Goal: Contribute content: Add original content to the website for others to see

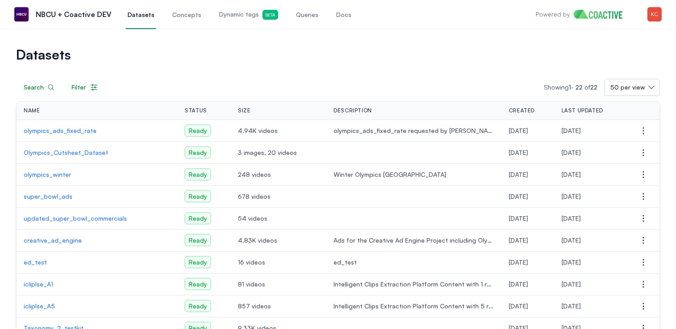
click at [55, 173] on p "olympics_winter" at bounding box center [97, 174] width 147 height 9
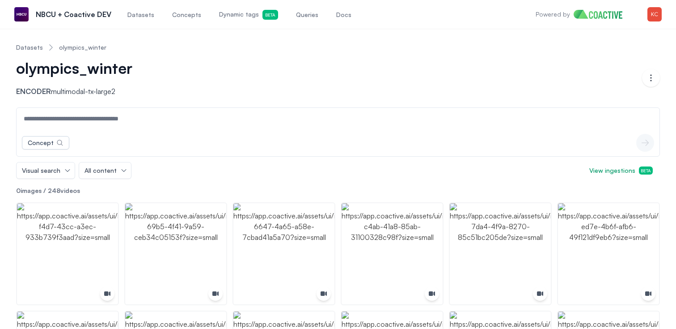
click at [182, 15] on span "Concepts" at bounding box center [186, 14] width 29 height 9
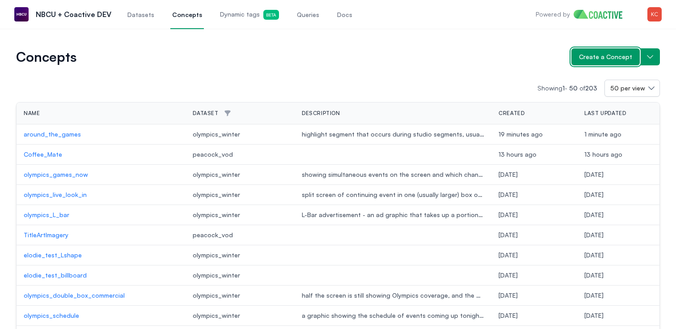
click at [606, 52] on span "Create a Concept" at bounding box center [605, 56] width 53 height 9
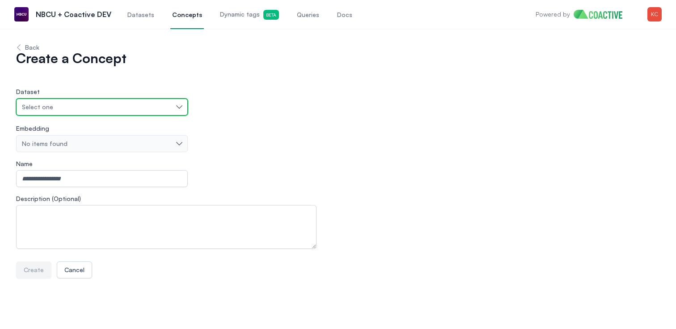
click at [109, 111] on button "Select one" at bounding box center [102, 106] width 172 height 17
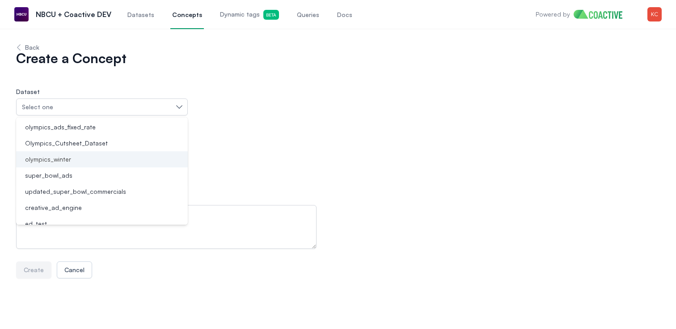
click at [64, 159] on span "olympics_winter" at bounding box center [48, 159] width 46 height 9
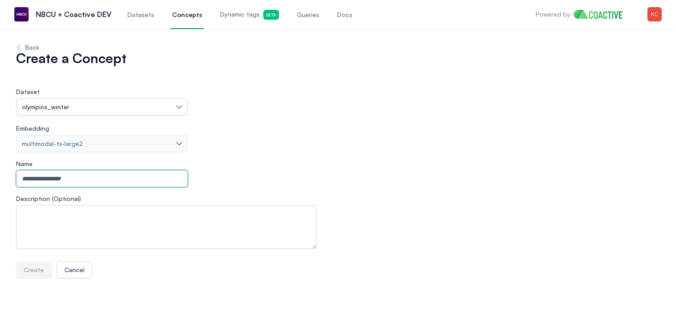
click at [73, 178] on input "Name" at bounding box center [102, 178] width 172 height 17
type input "**********"
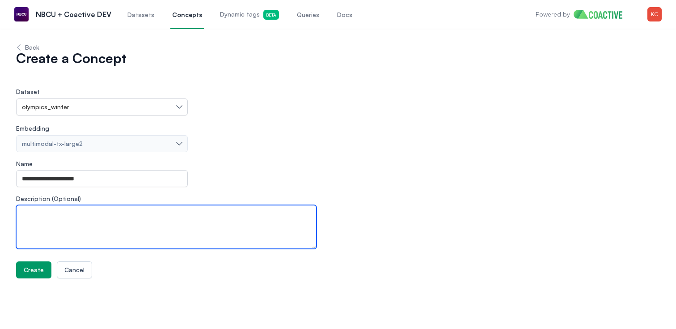
click at [117, 235] on textarea "Description (Optional)" at bounding box center [166, 227] width 300 height 44
paste textarea "**********"
type textarea "**********"
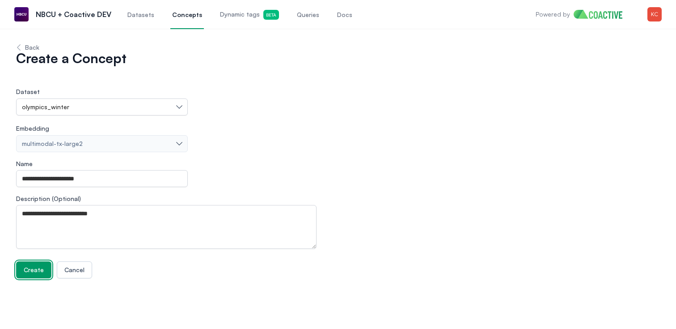
click at [38, 270] on span "Create" at bounding box center [34, 269] width 20 height 9
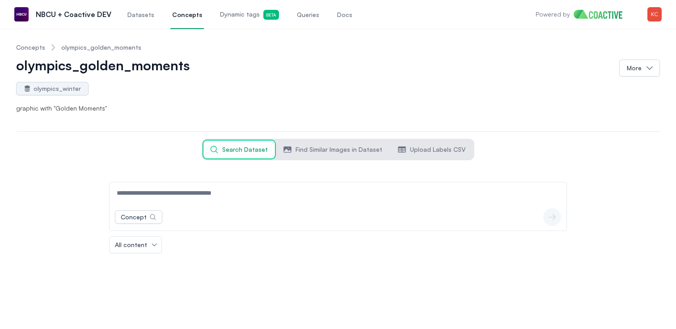
click at [191, 198] on input at bounding box center [337, 192] width 453 height 21
click at [551, 219] on icon "button" at bounding box center [552, 216] width 9 height 9
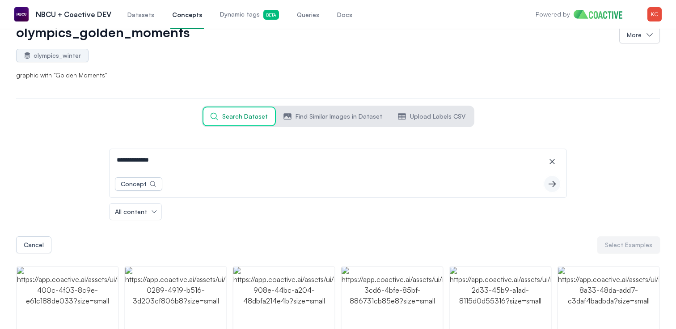
scroll to position [34, 0]
drag, startPoint x: 189, startPoint y: 161, endPoint x: -12, endPoint y: 160, distance: 200.7
click at [0, 160] on html "**********" at bounding box center [338, 130] width 676 height 329
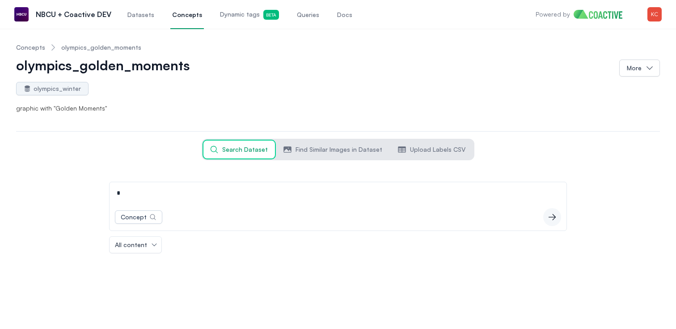
scroll to position [0, 0]
type input "**********"
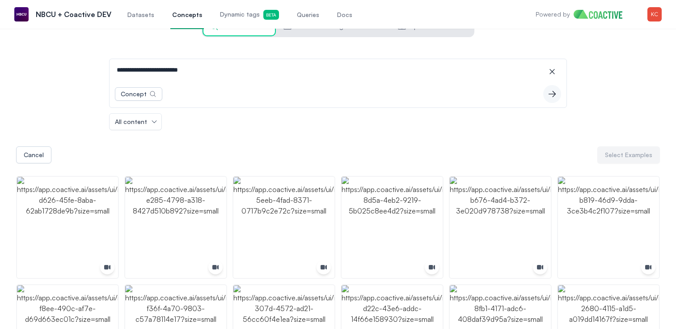
scroll to position [124, 0]
click at [80, 221] on img "button" at bounding box center [67, 226] width 101 height 101
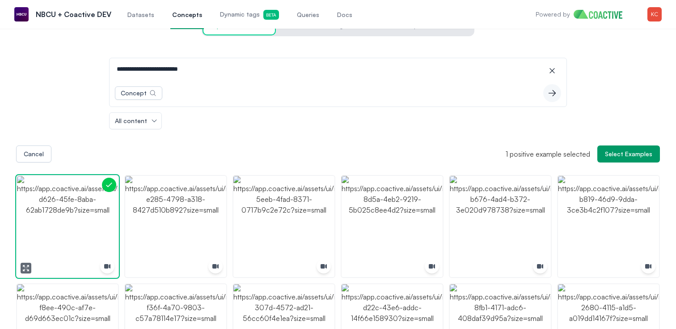
scroll to position [132, 0]
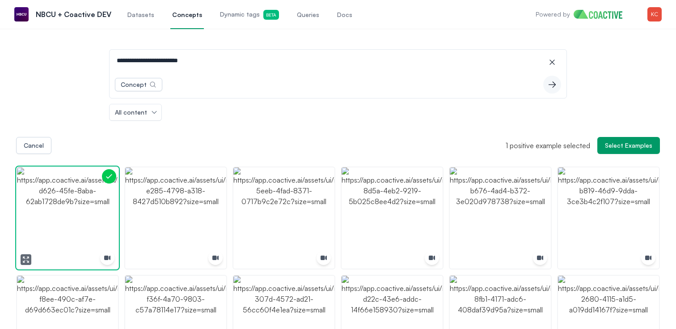
click at [25, 262] on icon "button" at bounding box center [25, 259] width 7 height 7
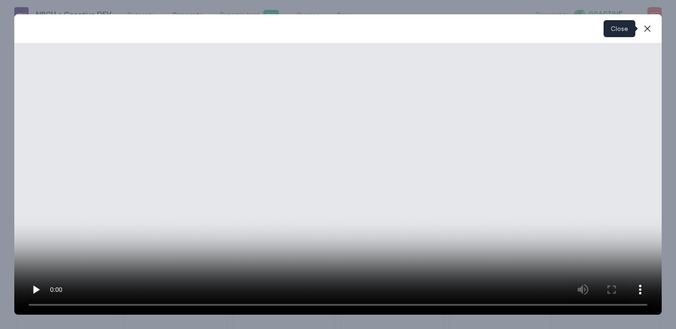
click at [650, 30] on icon "button" at bounding box center [647, 28] width 11 height 11
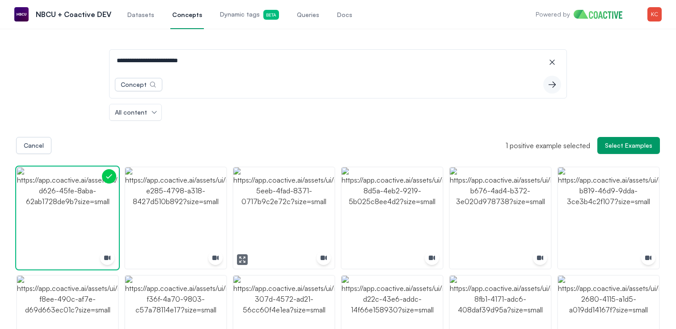
click at [241, 257] on icon "button" at bounding box center [241, 258] width 2 height 2
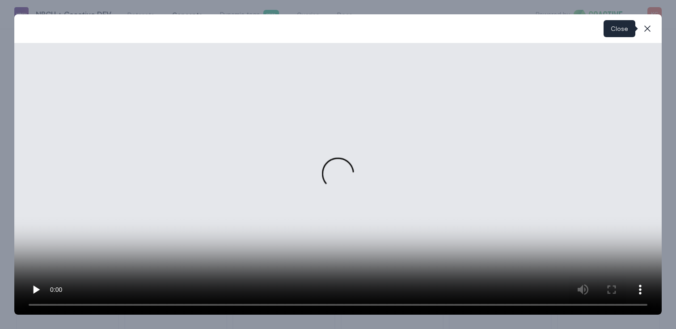
drag, startPoint x: 645, startPoint y: 28, endPoint x: 484, endPoint y: 129, distance: 189.8
click at [645, 29] on icon "button" at bounding box center [647, 28] width 11 height 11
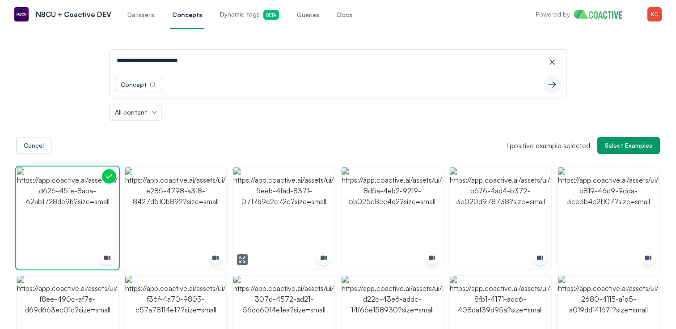
click at [294, 215] on img "button" at bounding box center [283, 217] width 101 height 101
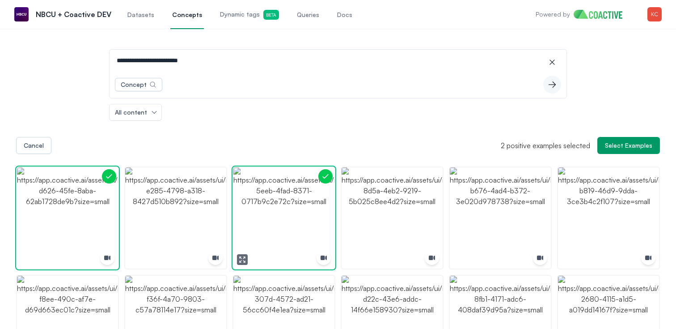
click at [293, 215] on img "button" at bounding box center [283, 217] width 101 height 101
click at [137, 256] on icon "button" at bounding box center [134, 259] width 7 height 7
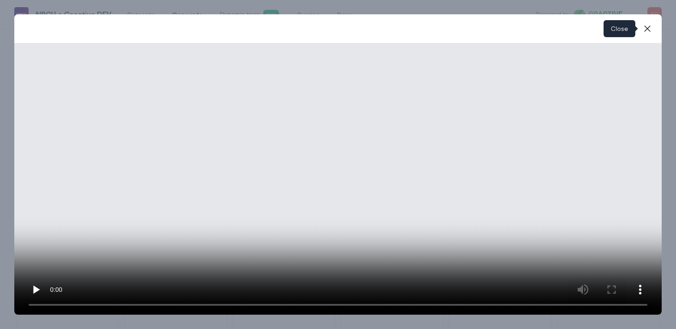
click at [645, 27] on icon "button" at bounding box center [647, 28] width 11 height 11
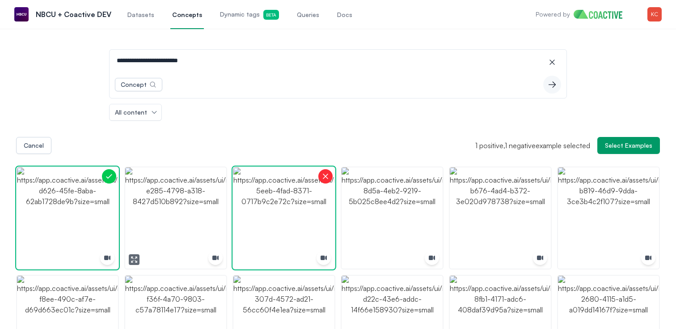
click at [198, 207] on img "button" at bounding box center [175, 217] width 101 height 101
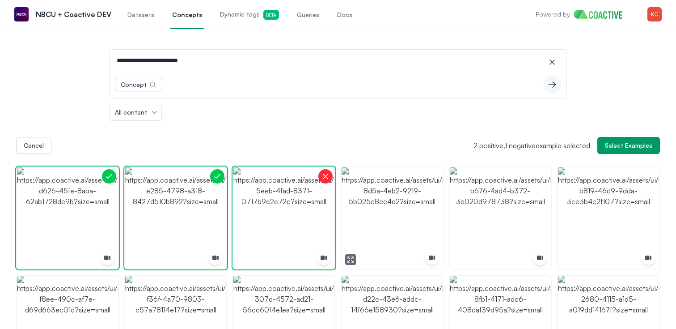
click at [408, 208] on img "button" at bounding box center [392, 217] width 101 height 101
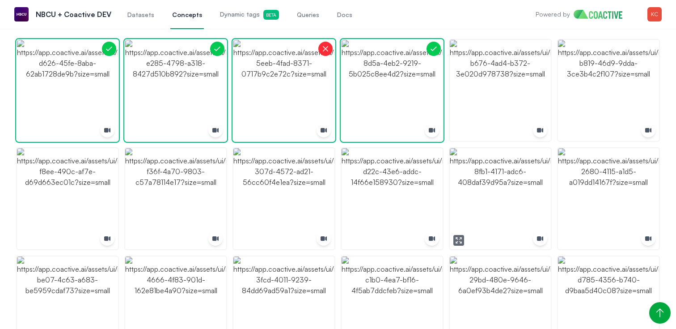
scroll to position [262, 0]
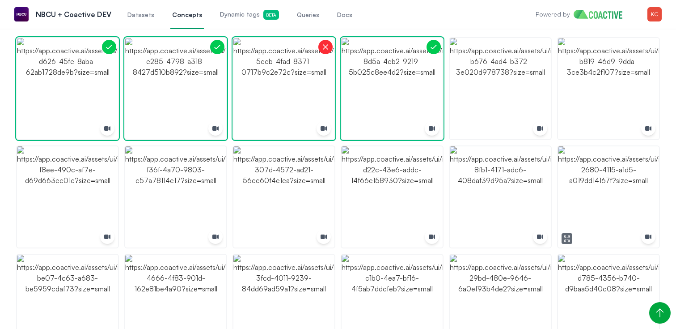
click at [566, 241] on icon "button" at bounding box center [566, 238] width 7 height 7
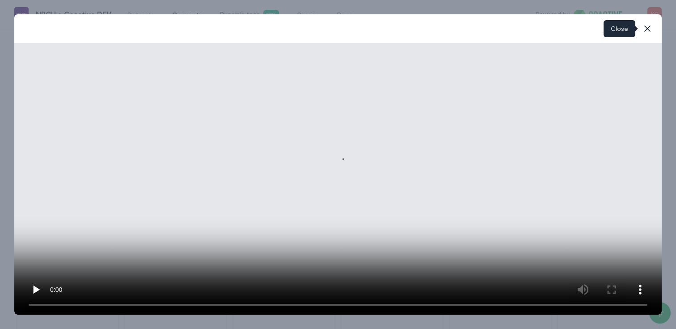
drag, startPoint x: 650, startPoint y: 30, endPoint x: 616, endPoint y: 52, distance: 40.7
click at [650, 30] on icon "button" at bounding box center [647, 28] width 11 height 11
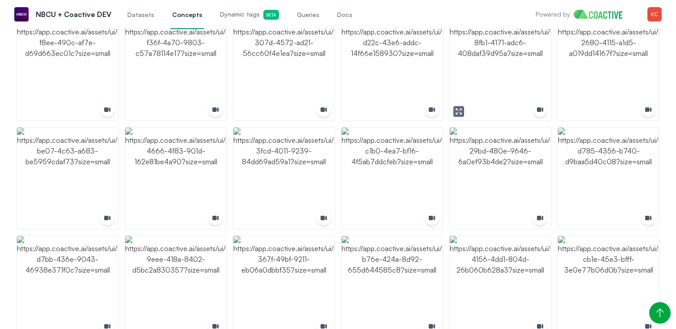
scroll to position [393, 0]
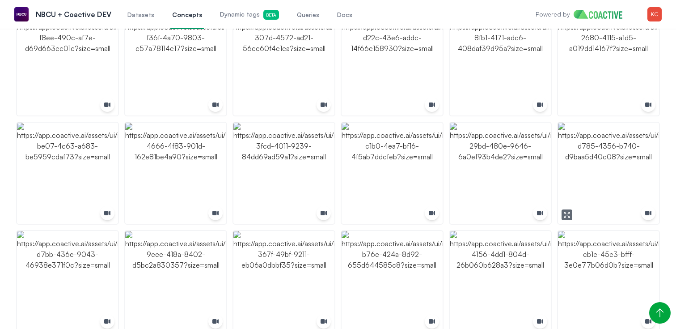
click at [566, 218] on icon "button" at bounding box center [566, 214] width 7 height 7
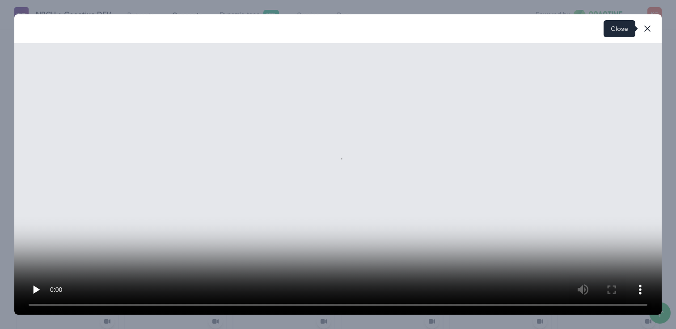
click at [649, 30] on icon "button" at bounding box center [647, 28] width 6 height 6
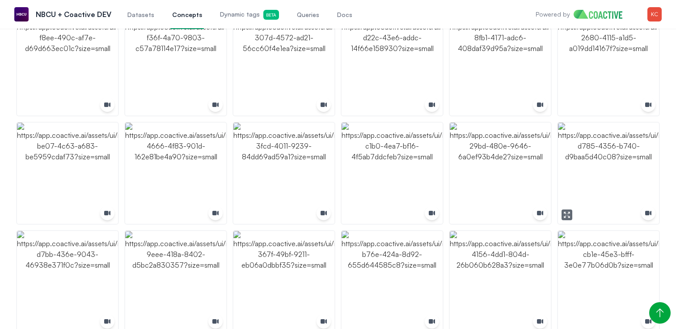
click at [606, 175] on img "button" at bounding box center [608, 172] width 101 height 101
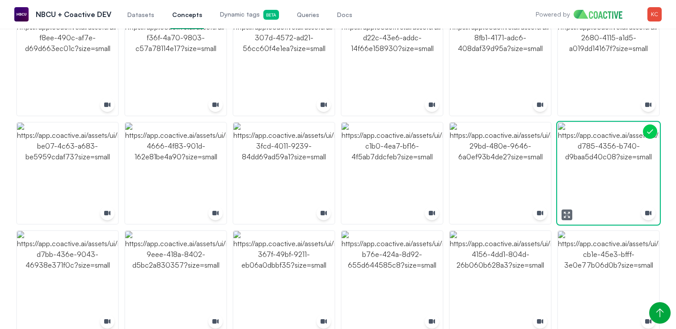
click at [606, 175] on img "button" at bounding box center [608, 172] width 101 height 101
click at [244, 211] on icon "button" at bounding box center [242, 214] width 7 height 7
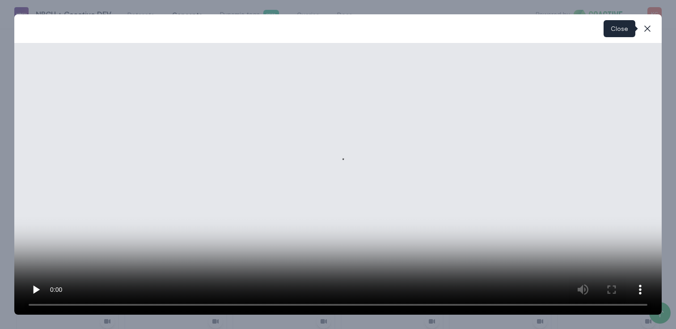
drag, startPoint x: 650, startPoint y: 25, endPoint x: 621, endPoint y: 46, distance: 35.8
click at [650, 25] on icon "button" at bounding box center [647, 28] width 11 height 11
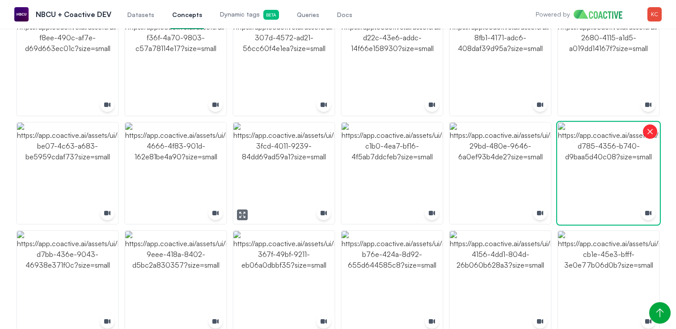
click at [297, 187] on img "button" at bounding box center [283, 172] width 101 height 101
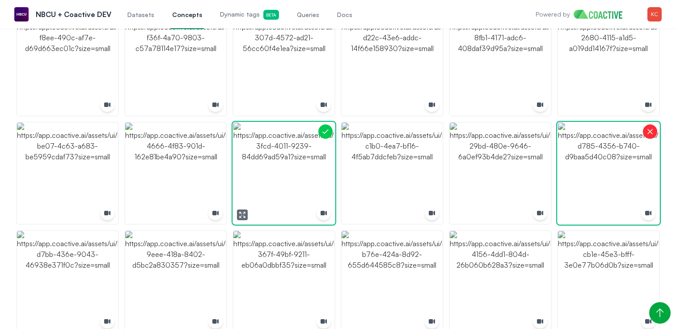
click at [297, 187] on img "button" at bounding box center [283, 172] width 101 height 101
click at [352, 214] on icon "button" at bounding box center [350, 214] width 7 height 7
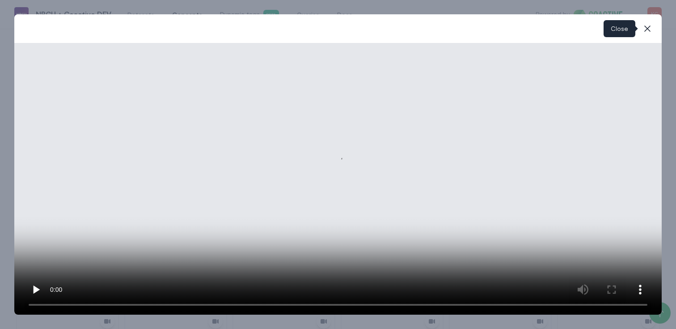
click at [651, 27] on icon "button" at bounding box center [647, 28] width 11 height 11
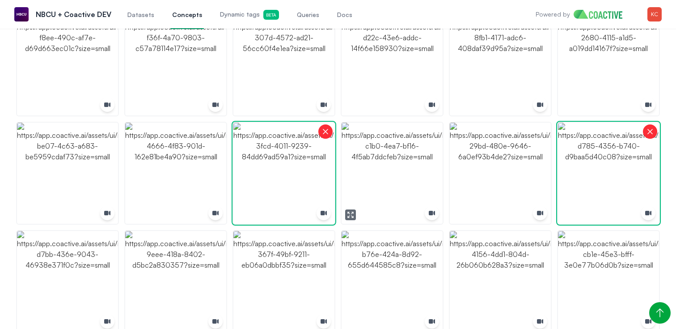
click at [402, 153] on img "button" at bounding box center [392, 172] width 101 height 101
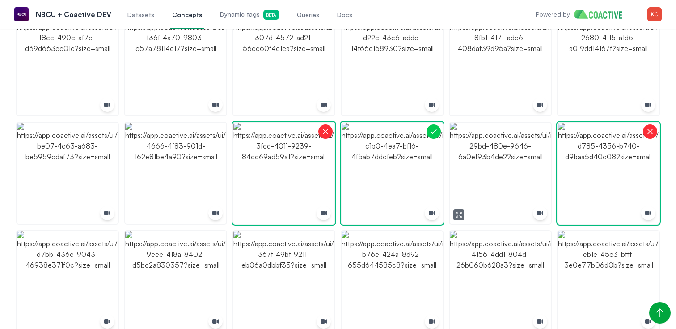
click at [459, 215] on icon "button" at bounding box center [458, 214] width 7 height 7
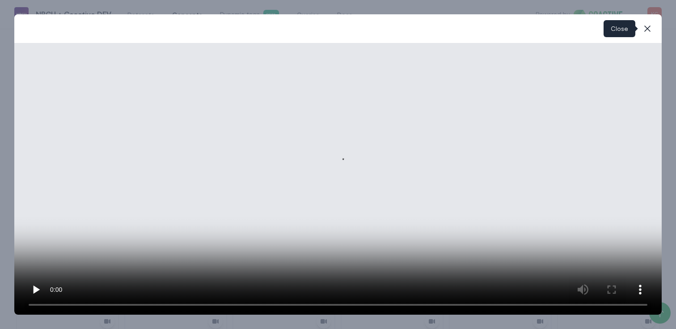
click at [647, 28] on icon "button" at bounding box center [647, 28] width 11 height 11
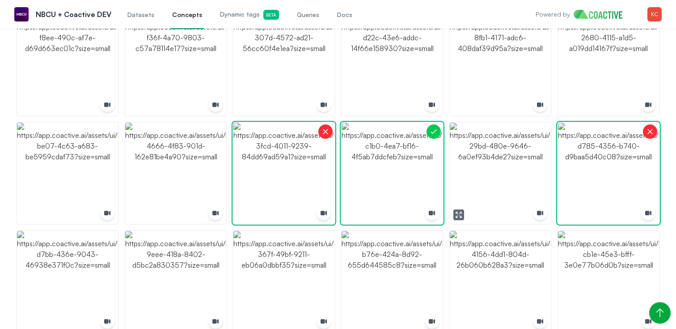
click at [499, 181] on img "button" at bounding box center [500, 172] width 101 height 101
click at [498, 181] on img "button" at bounding box center [500, 172] width 101 height 101
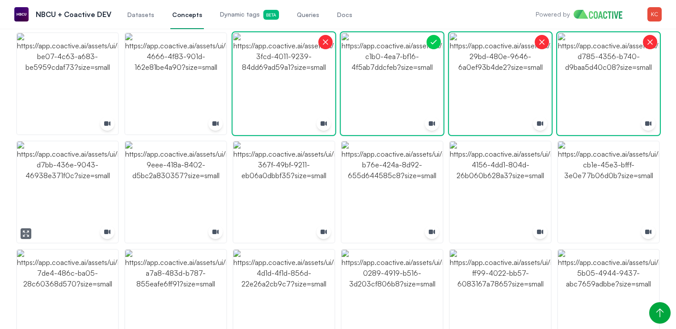
scroll to position [490, 0]
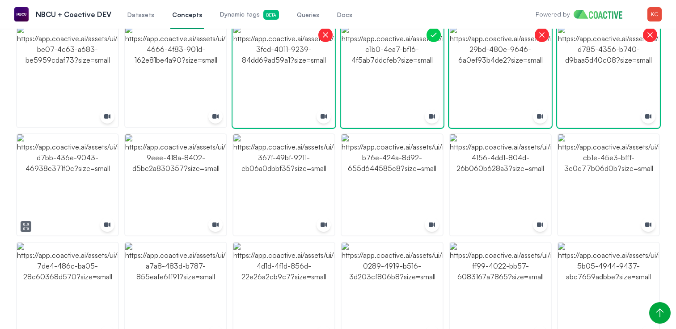
click at [22, 223] on icon "button" at bounding box center [25, 226] width 7 height 7
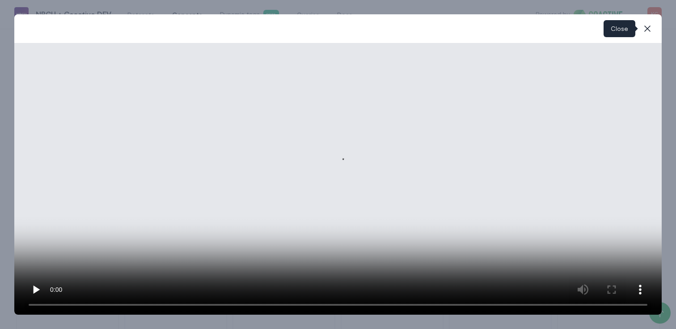
drag, startPoint x: 647, startPoint y: 30, endPoint x: 532, endPoint y: 81, distance: 125.7
click at [646, 31] on icon "button" at bounding box center [647, 28] width 11 height 11
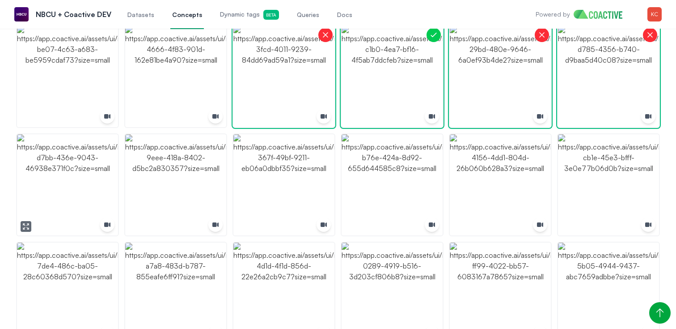
click at [76, 197] on img "button" at bounding box center [67, 184] width 101 height 101
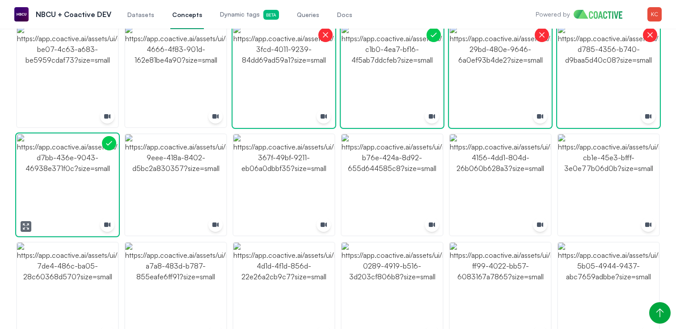
click at [76, 197] on img "button" at bounding box center [67, 184] width 101 height 101
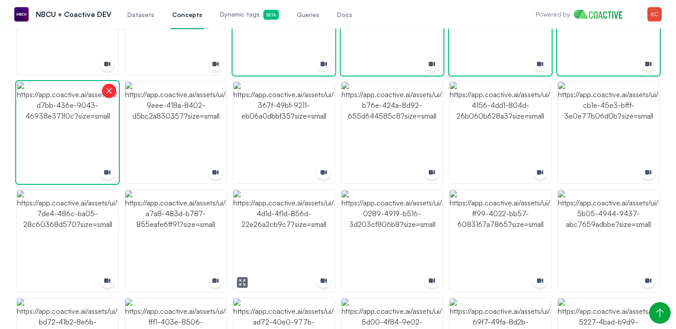
scroll to position [618, 0]
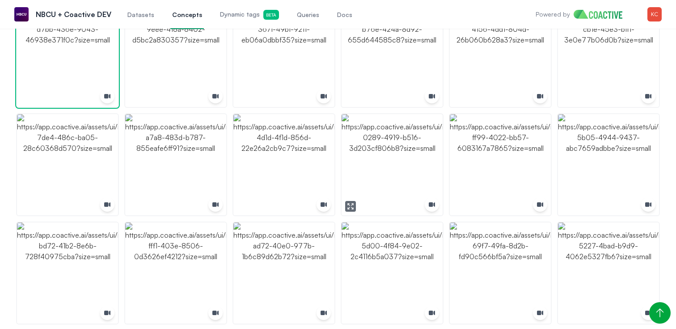
click at [384, 172] on img "button" at bounding box center [392, 164] width 101 height 101
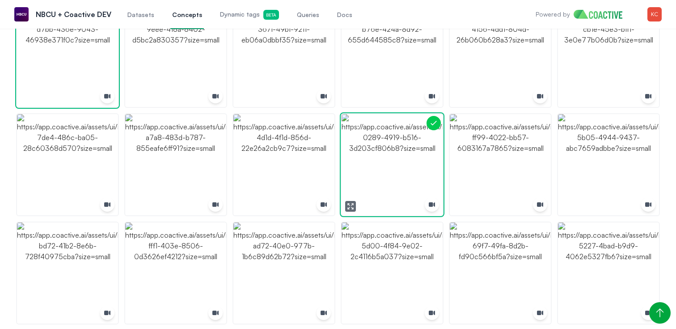
drag, startPoint x: 384, startPoint y: 172, endPoint x: 374, endPoint y: 173, distance: 9.5
click at [383, 172] on img "button" at bounding box center [392, 164] width 101 height 101
click at [274, 177] on img "button" at bounding box center [283, 164] width 101 height 101
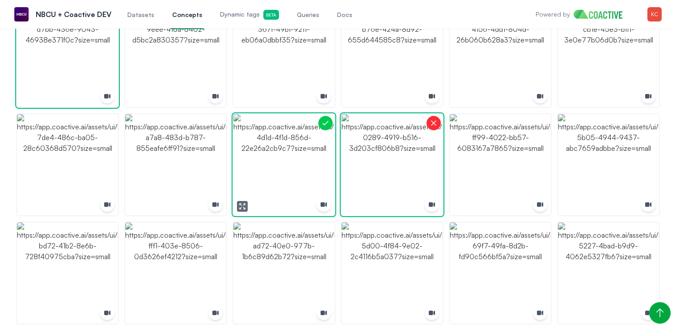
click at [274, 177] on img "button" at bounding box center [283, 164] width 101 height 101
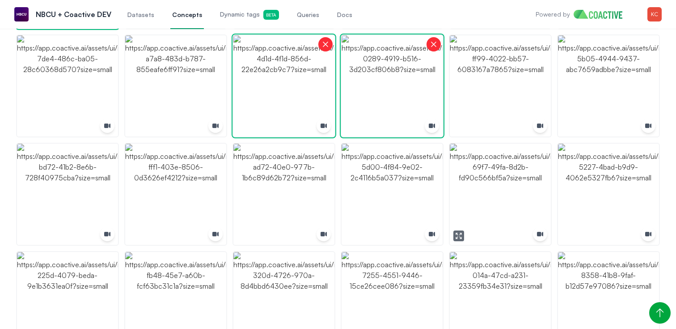
scroll to position [698, 0]
click at [348, 233] on icon "button" at bounding box center [350, 234] width 7 height 7
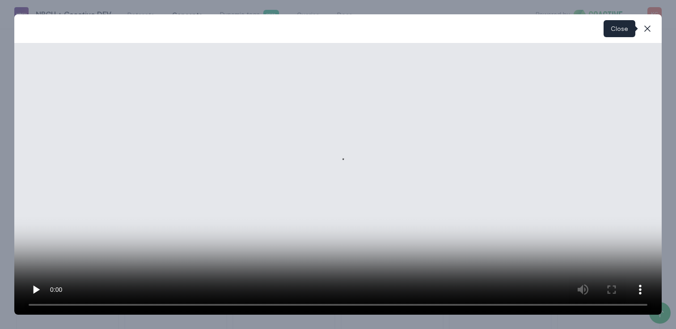
click at [646, 30] on icon "button" at bounding box center [647, 28] width 11 height 11
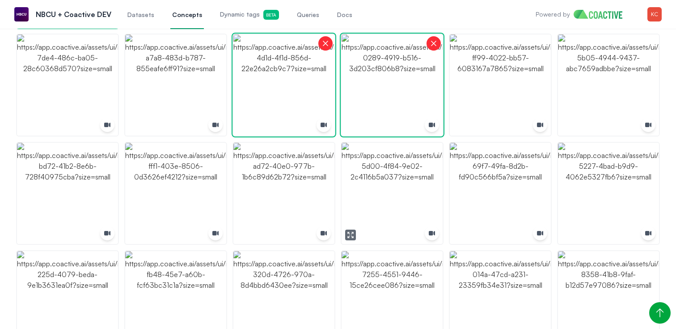
click at [406, 175] on img "button" at bounding box center [392, 193] width 101 height 101
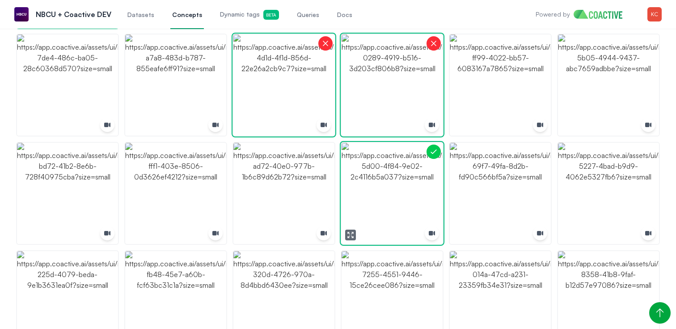
click at [406, 175] on img "button" at bounding box center [392, 193] width 101 height 101
click at [458, 233] on icon "button" at bounding box center [458, 234] width 7 height 7
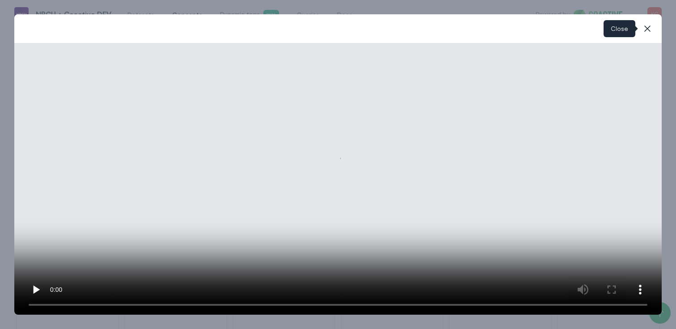
drag, startPoint x: 650, startPoint y: 30, endPoint x: 613, endPoint y: 93, distance: 72.8
click at [650, 30] on icon "button" at bounding box center [647, 28] width 11 height 11
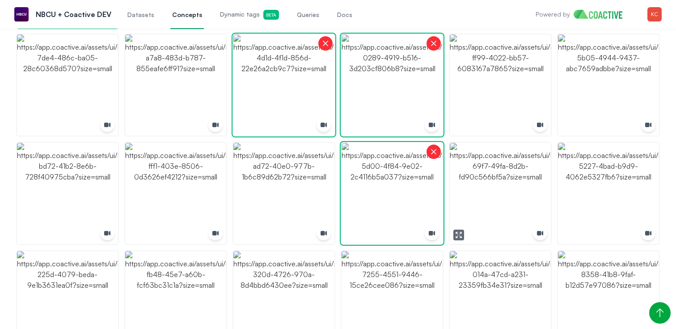
click at [520, 168] on img "button" at bounding box center [500, 193] width 101 height 101
click at [519, 168] on img "button" at bounding box center [500, 193] width 101 height 101
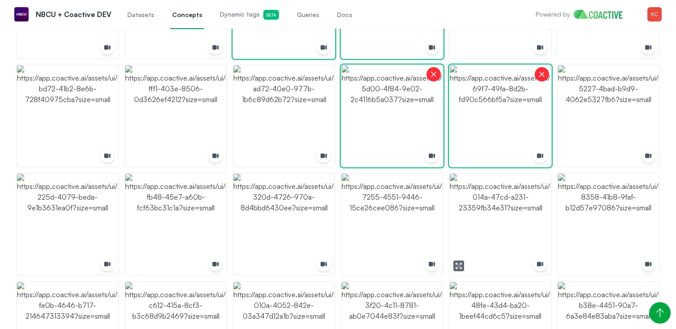
scroll to position [781, 0]
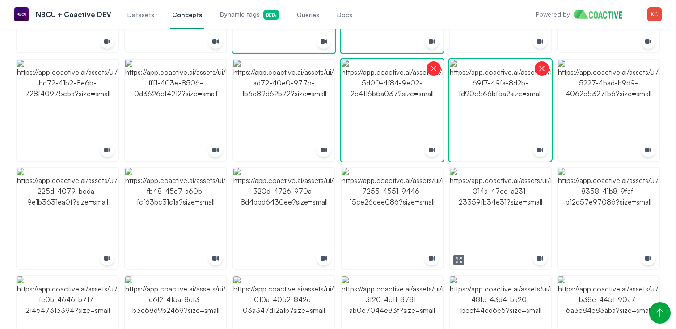
click at [458, 259] on icon "button" at bounding box center [458, 259] width 7 height 7
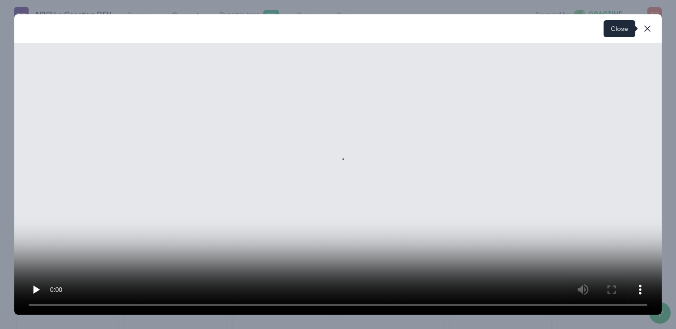
click at [648, 29] on icon "button" at bounding box center [647, 28] width 11 height 11
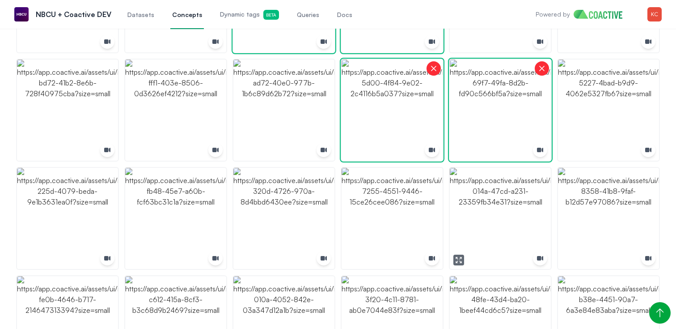
click at [506, 188] on img "button" at bounding box center [500, 218] width 101 height 101
drag, startPoint x: 506, startPoint y: 188, endPoint x: 500, endPoint y: 188, distance: 5.8
click at [506, 189] on img "button" at bounding box center [500, 218] width 101 height 101
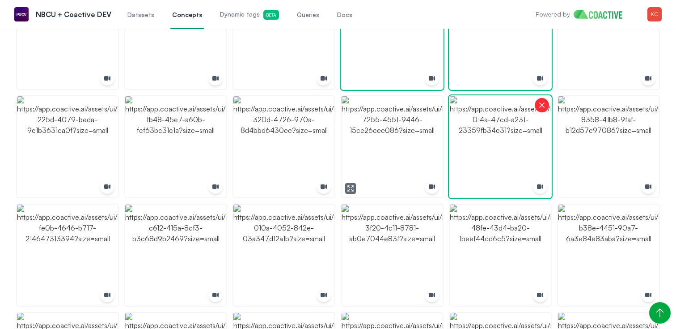
scroll to position [856, 0]
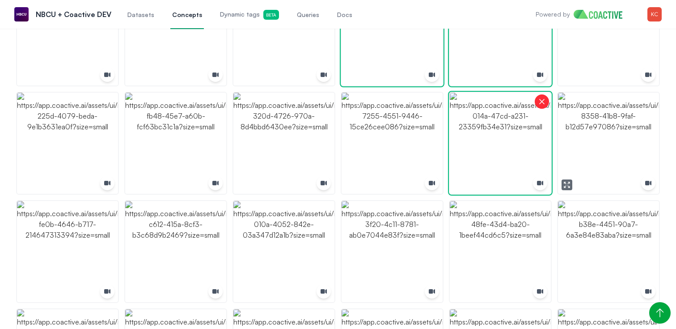
click at [568, 186] on icon "button" at bounding box center [569, 187] width 2 height 2
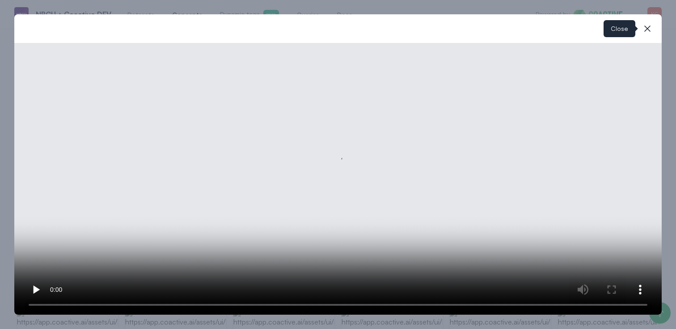
drag, startPoint x: 647, startPoint y: 27, endPoint x: 644, endPoint y: 33, distance: 6.6
click at [647, 28] on icon "button" at bounding box center [647, 28] width 11 height 11
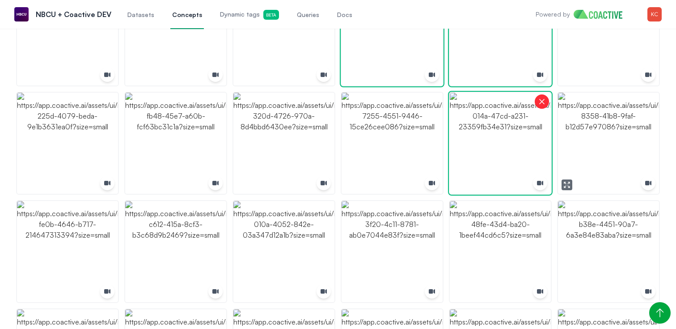
click at [595, 156] on img "button" at bounding box center [608, 143] width 101 height 101
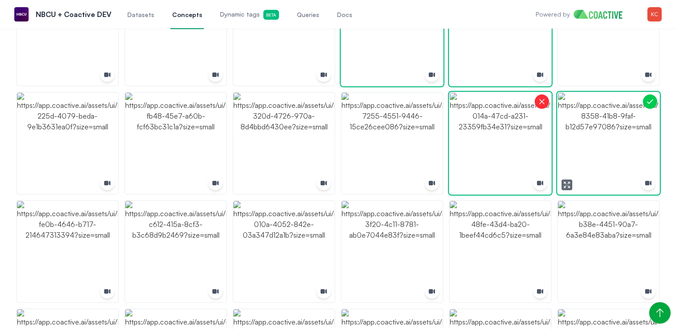
click at [595, 156] on img "button" at bounding box center [608, 143] width 101 height 101
click at [460, 295] on icon "button" at bounding box center [461, 295] width 2 height 2
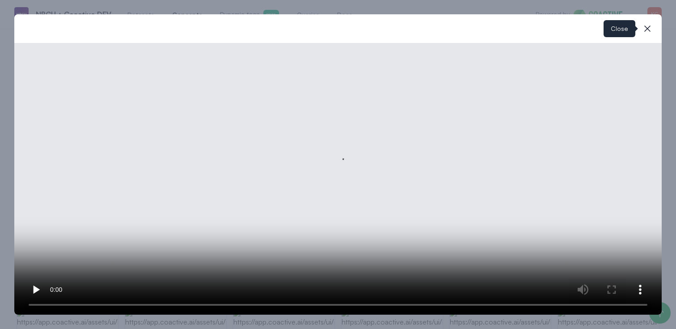
click at [650, 28] on icon "button" at bounding box center [647, 28] width 11 height 11
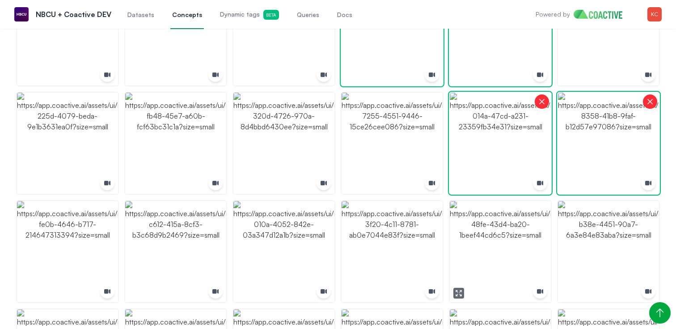
click at [491, 243] on img "button" at bounding box center [500, 251] width 101 height 101
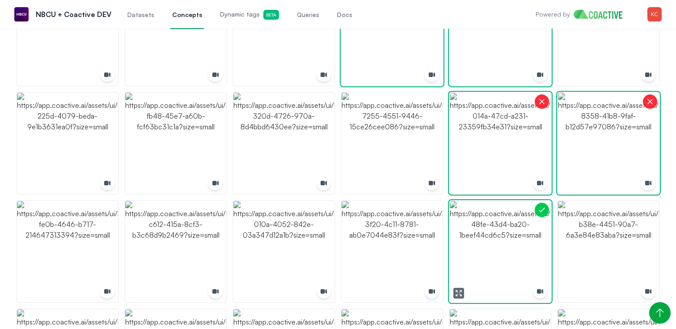
click at [491, 243] on img "button" at bounding box center [500, 251] width 101 height 101
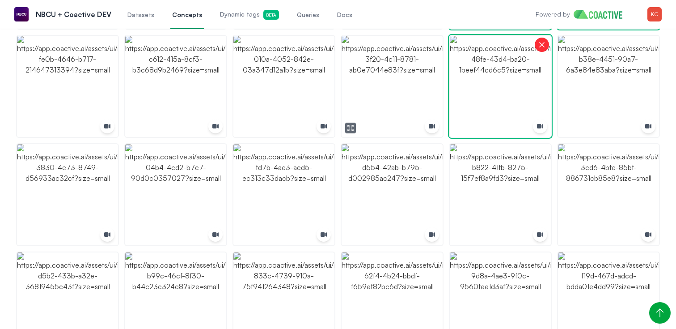
scroll to position [962, 0]
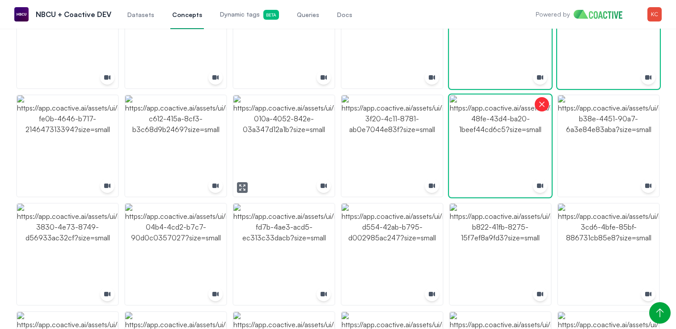
click at [244, 186] on icon "button" at bounding box center [244, 186] width 2 height 2
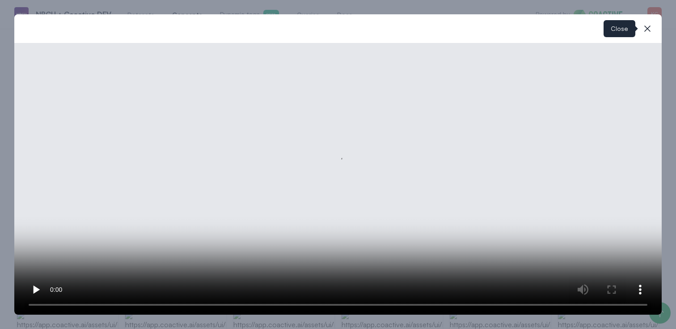
click at [650, 28] on icon "button" at bounding box center [647, 28] width 11 height 11
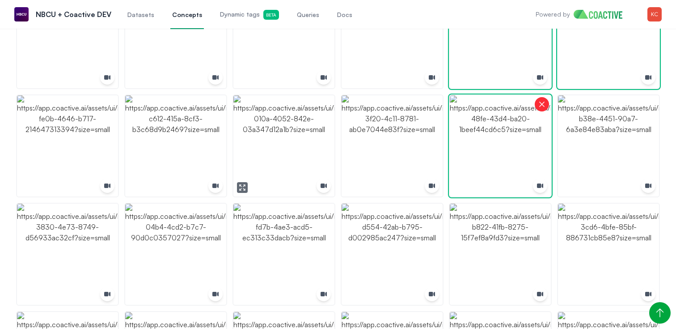
click at [300, 162] on img "button" at bounding box center [283, 145] width 101 height 101
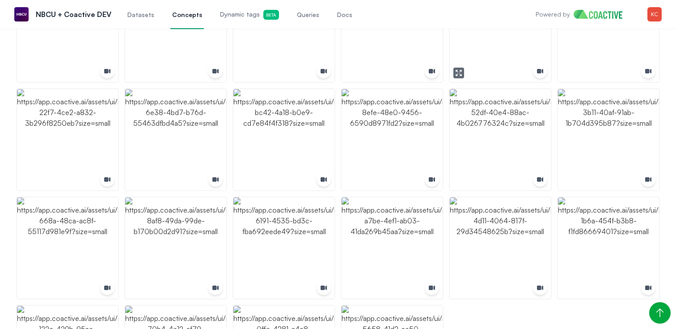
scroll to position [1816, 0]
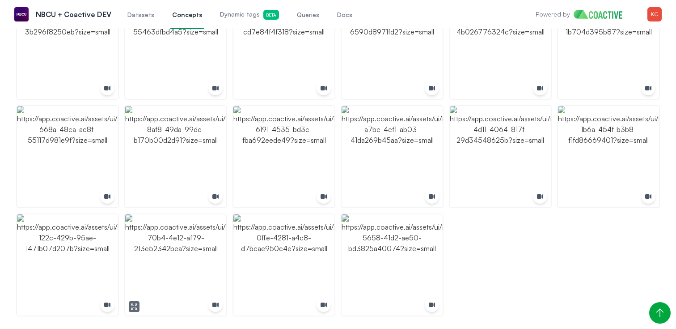
click at [173, 263] on img "button" at bounding box center [175, 264] width 101 height 101
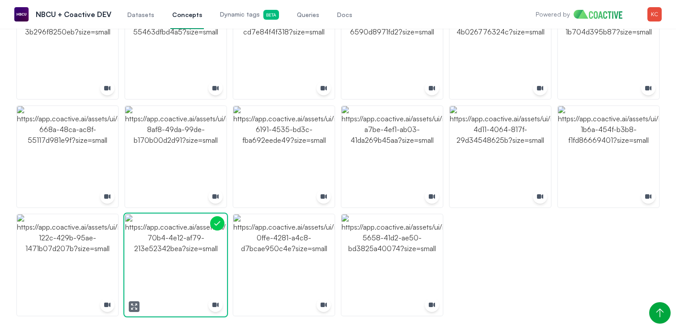
click at [173, 263] on img "button" at bounding box center [175, 264] width 101 height 101
click at [400, 260] on img "button" at bounding box center [392, 264] width 101 height 101
click at [399, 260] on img "button" at bounding box center [392, 264] width 101 height 101
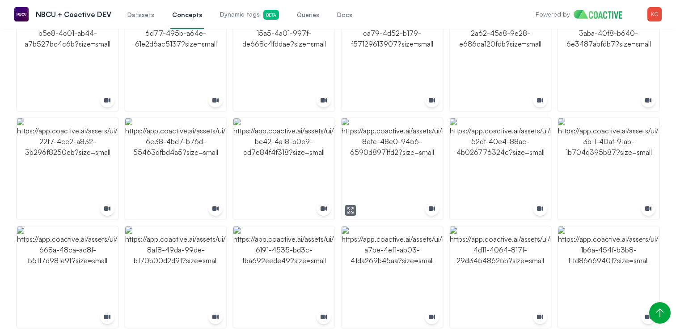
scroll to position [1696, 0]
click at [413, 157] on img "button" at bounding box center [392, 168] width 101 height 101
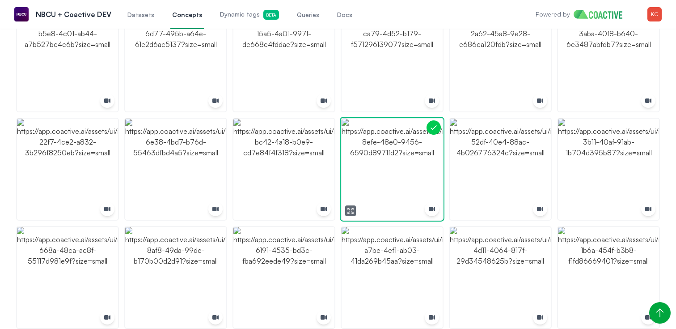
click at [413, 157] on img "button" at bounding box center [392, 168] width 101 height 101
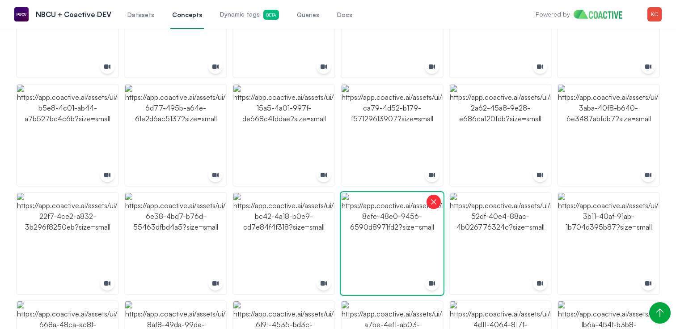
scroll to position [1675, 0]
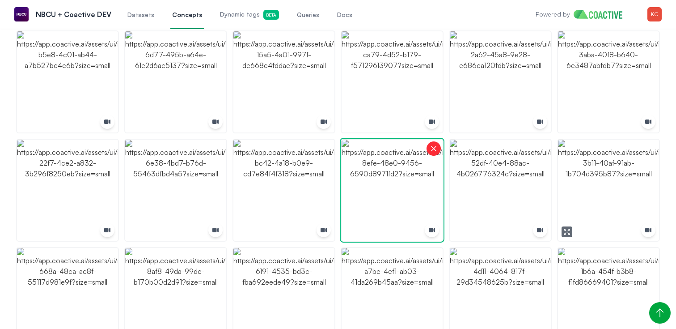
click at [564, 232] on icon "button" at bounding box center [566, 231] width 7 height 7
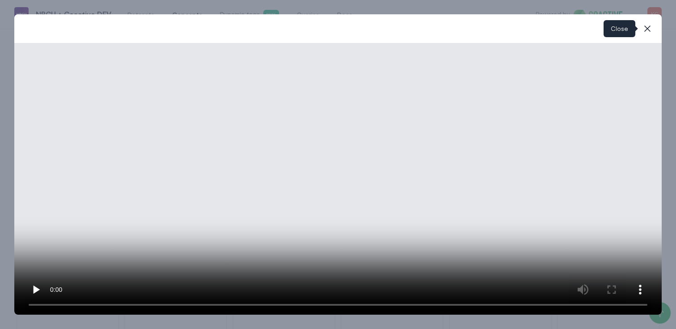
click at [645, 28] on icon "button" at bounding box center [647, 28] width 11 height 11
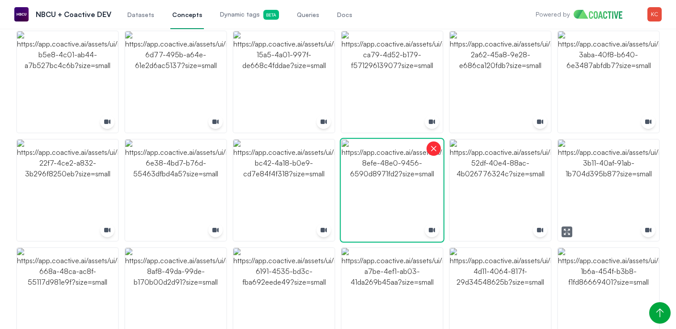
click at [628, 172] on img "button" at bounding box center [608, 189] width 101 height 101
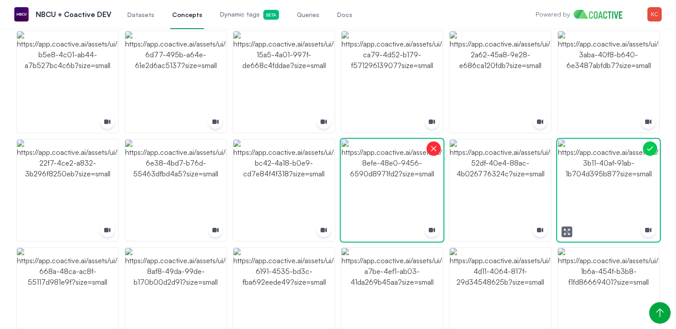
click at [628, 172] on img "button" at bounding box center [608, 189] width 101 height 101
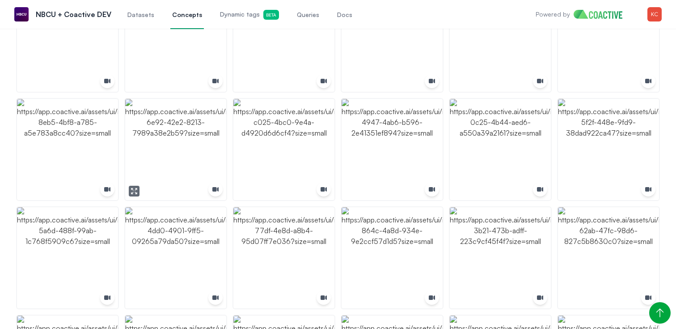
scroll to position [1260, 0]
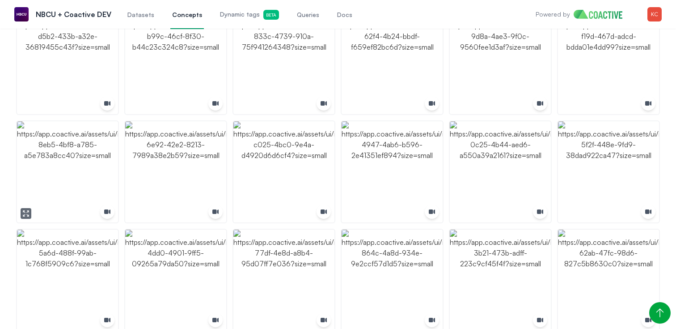
click at [81, 180] on img "button" at bounding box center [67, 171] width 101 height 101
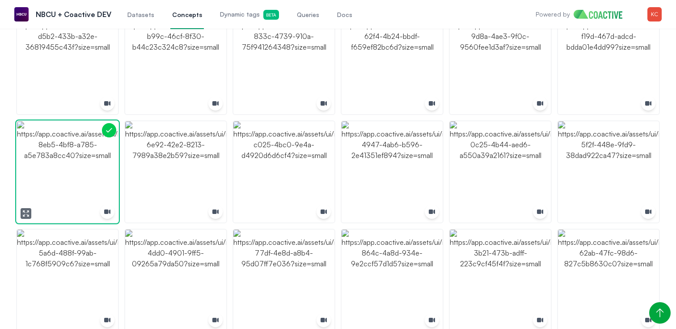
click at [97, 160] on img "button" at bounding box center [67, 171] width 101 height 101
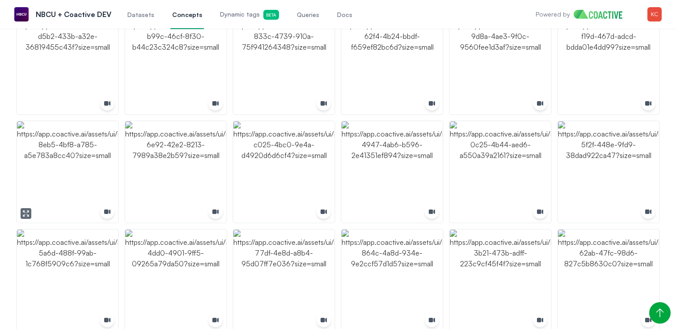
click at [24, 212] on icon "button" at bounding box center [25, 213] width 7 height 7
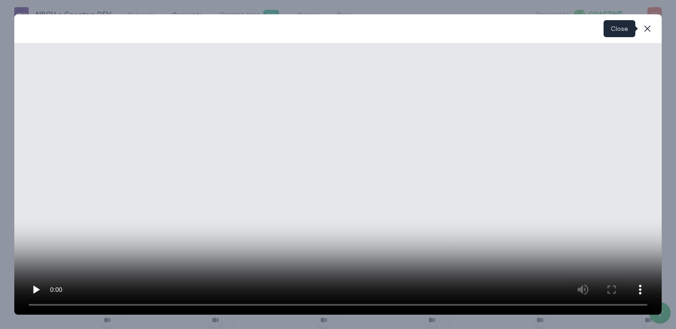
click at [649, 28] on icon "button" at bounding box center [647, 28] width 11 height 11
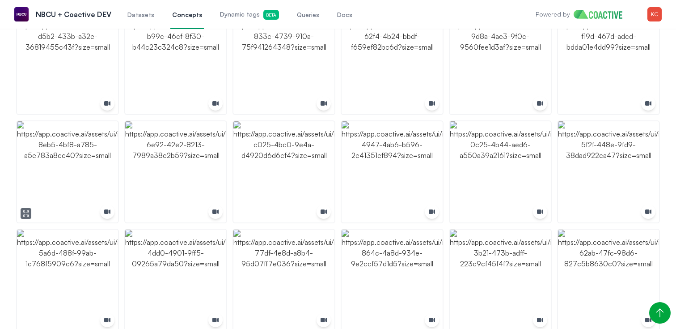
click at [73, 180] on img "button" at bounding box center [67, 171] width 101 height 101
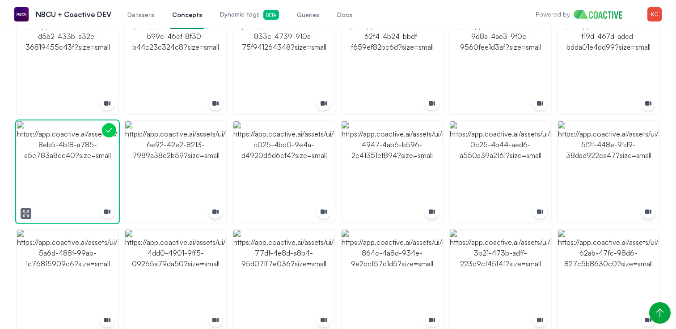
click at [73, 180] on img "button" at bounding box center [67, 171] width 101 height 101
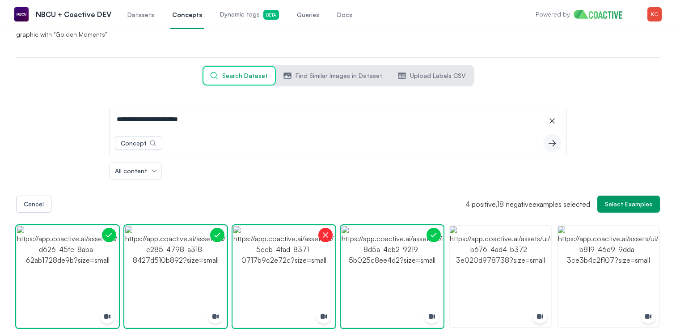
scroll to position [74, 0]
click at [613, 202] on span "Select Examples" at bounding box center [628, 203] width 47 height 9
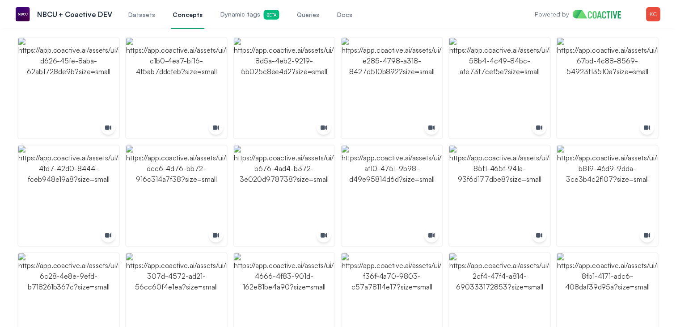
scroll to position [0, 0]
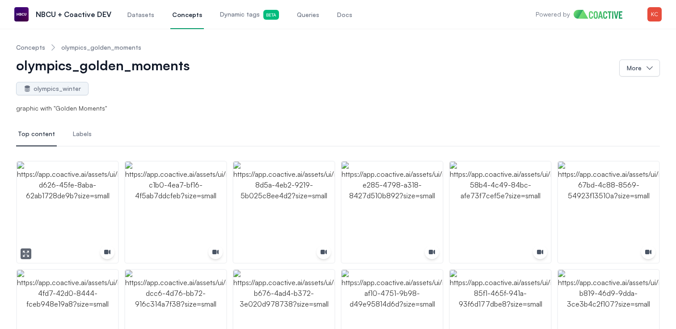
click at [69, 192] on img "button" at bounding box center [67, 211] width 101 height 101
